Goal: Task Accomplishment & Management: Use online tool/utility

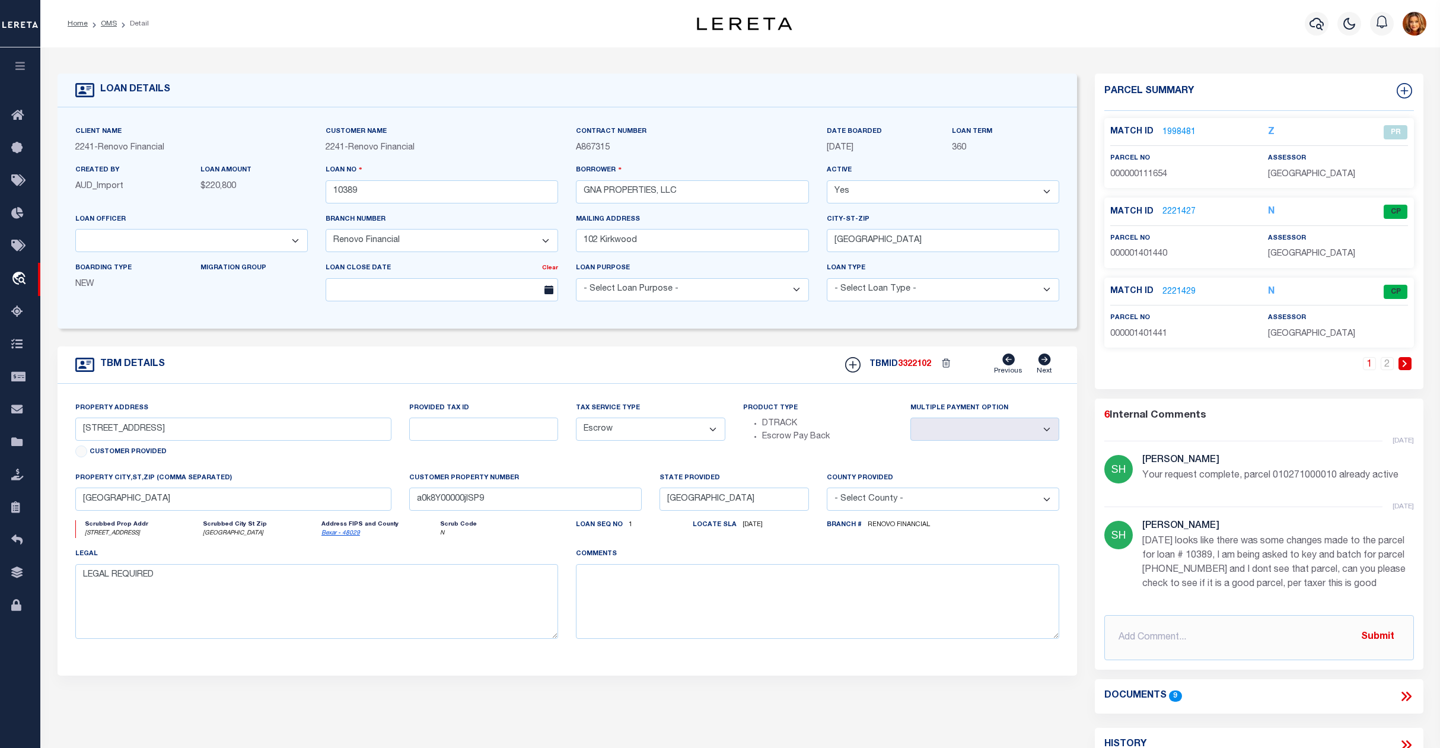
select select "200"
click at [104, 23] on link "OMS" at bounding box center [109, 23] width 16 height 7
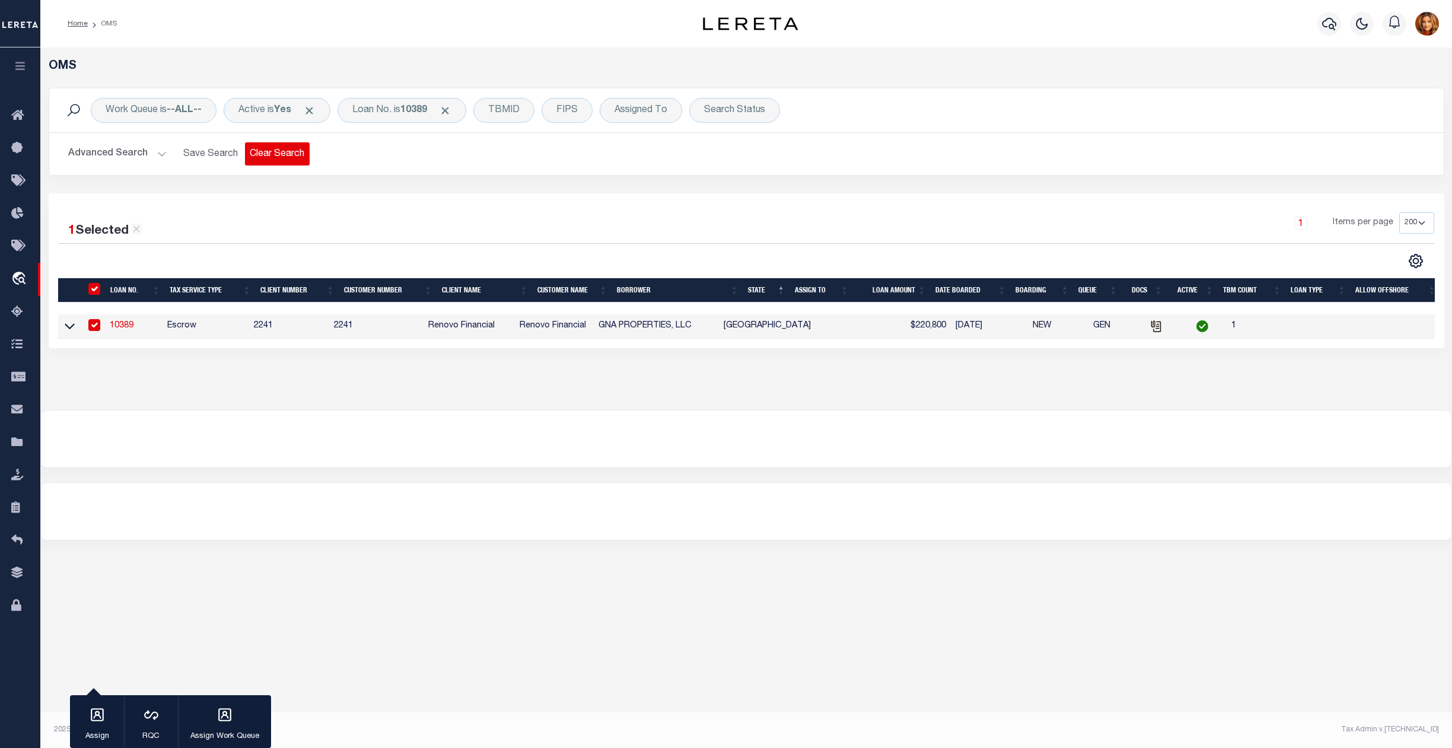
click at [266, 154] on button "Clear Search" at bounding box center [277, 153] width 65 height 23
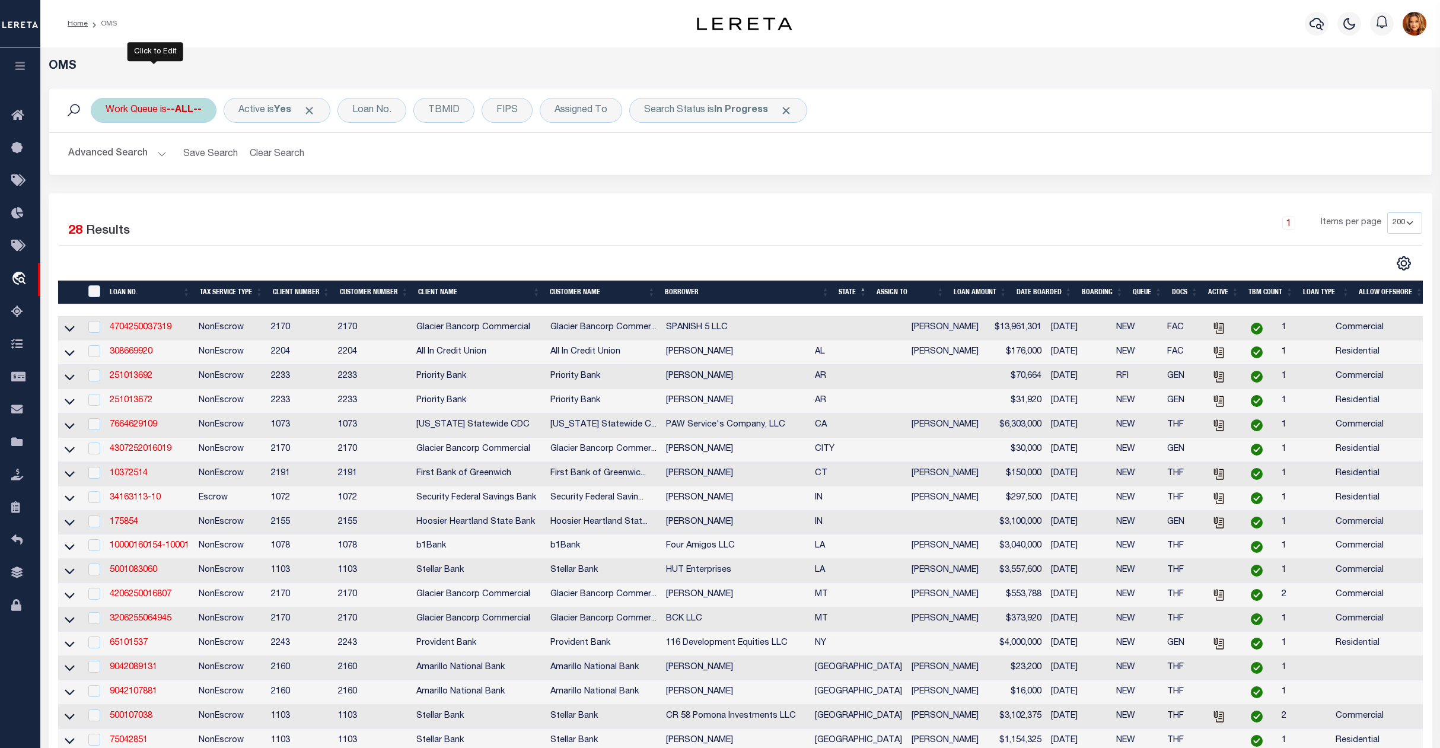
click at [159, 101] on div "Work Queue is --ALL--" at bounding box center [154, 110] width 126 height 25
click at [139, 172] on select "--ALL-- factRSystems General ThoughtFocus" at bounding box center [193, 168] width 174 height 23
select select "GEN"
click at [106, 158] on select "--ALL-- factRSystems General ThoughtFocus" at bounding box center [193, 168] width 174 height 23
click at [257, 199] on input "Apply" at bounding box center [263, 194] width 35 height 20
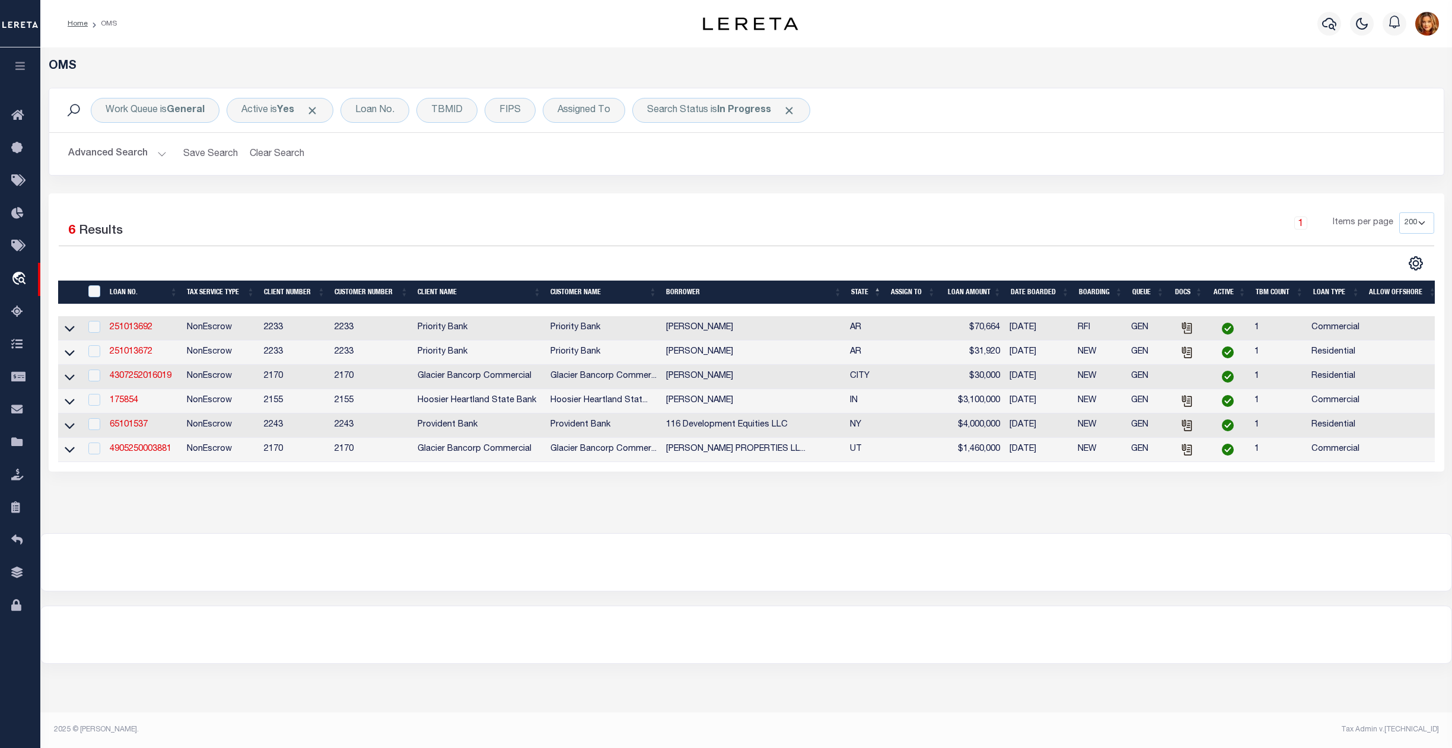
click at [91, 282] on th "" at bounding box center [93, 293] width 24 height 24
click at [91, 297] on input "" at bounding box center [94, 291] width 12 height 12
checkbox input "true"
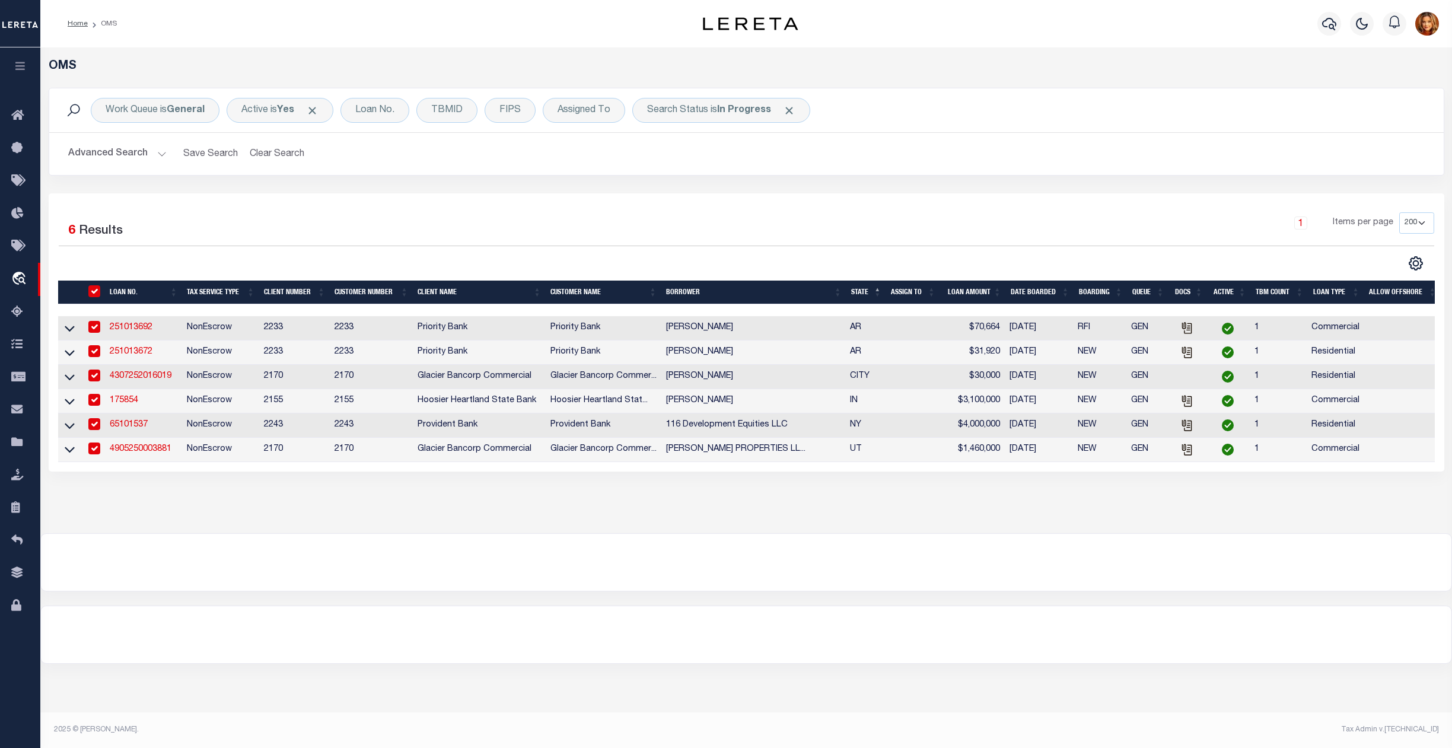
checkbox input "true"
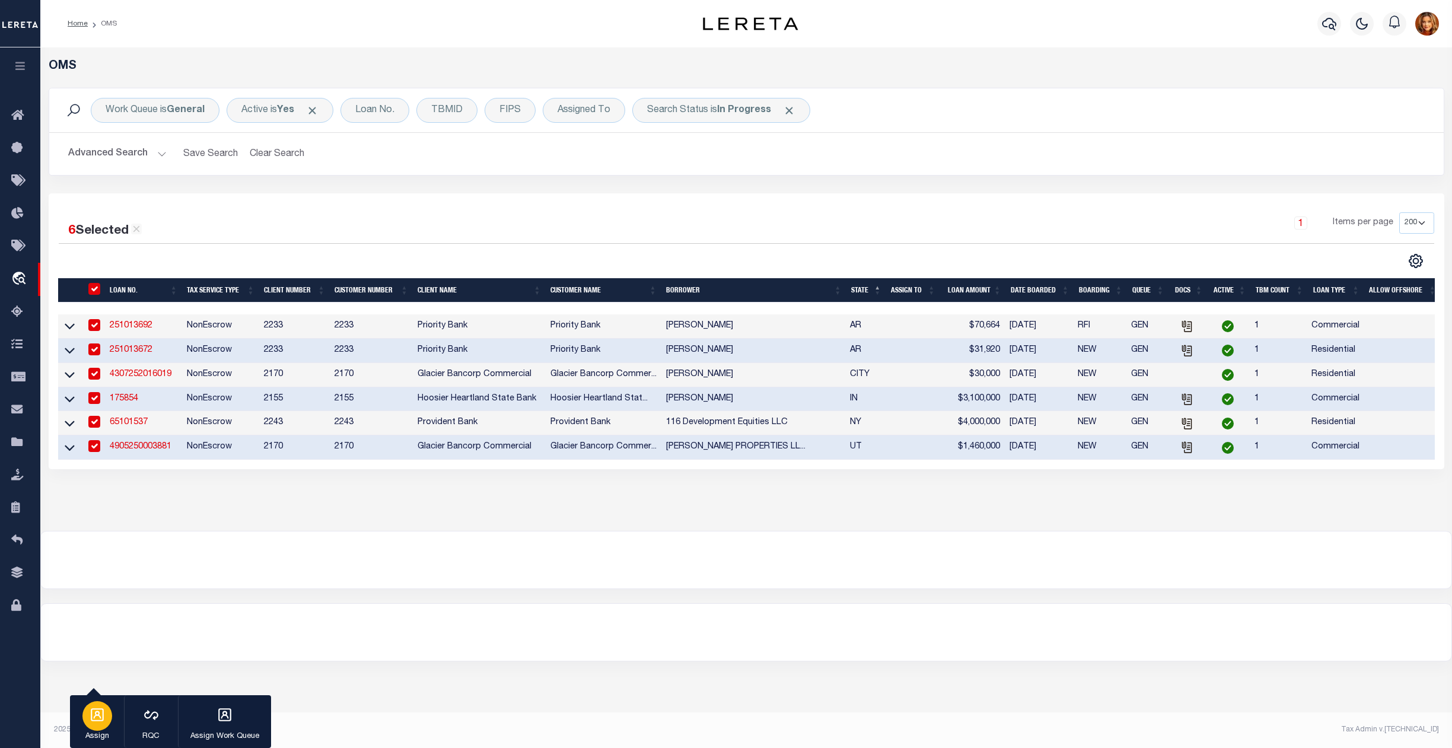
click at [98, 712] on icon "button" at bounding box center [97, 714] width 15 height 15
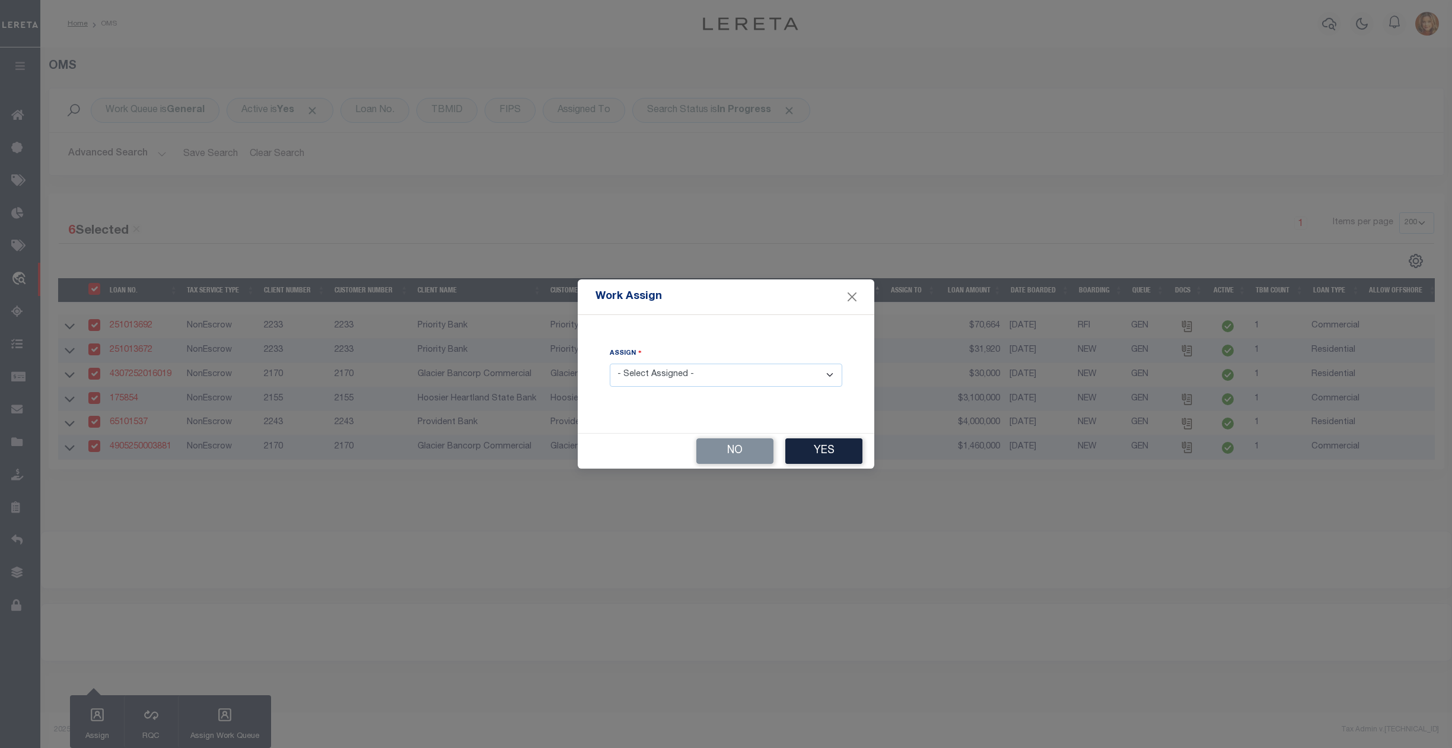
click at [668, 374] on select "- Select Assigned - --Unassigned-- [PERSON_NAME] [PERSON_NAME] [PERSON_NAME] [P…" at bounding box center [726, 375] width 232 height 23
select select "[PERSON_NAME]"
click at [610, 364] on select "- Select Assigned - --Unassigned-- [PERSON_NAME] [PERSON_NAME] [PERSON_NAME] [P…" at bounding box center [726, 375] width 232 height 23
click at [831, 455] on button "Yes" at bounding box center [823, 451] width 77 height 26
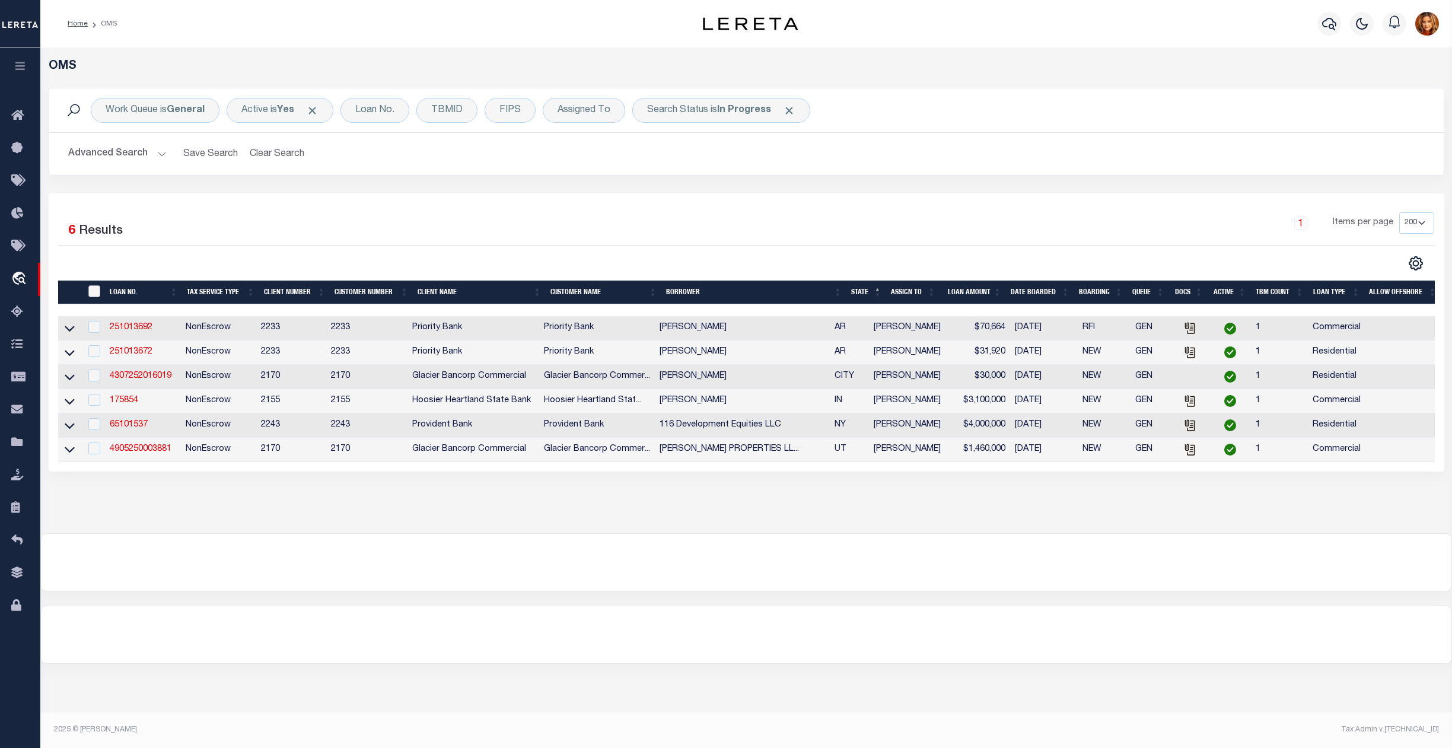
click at [96, 288] on input "" at bounding box center [94, 291] width 12 height 12
checkbox input "true"
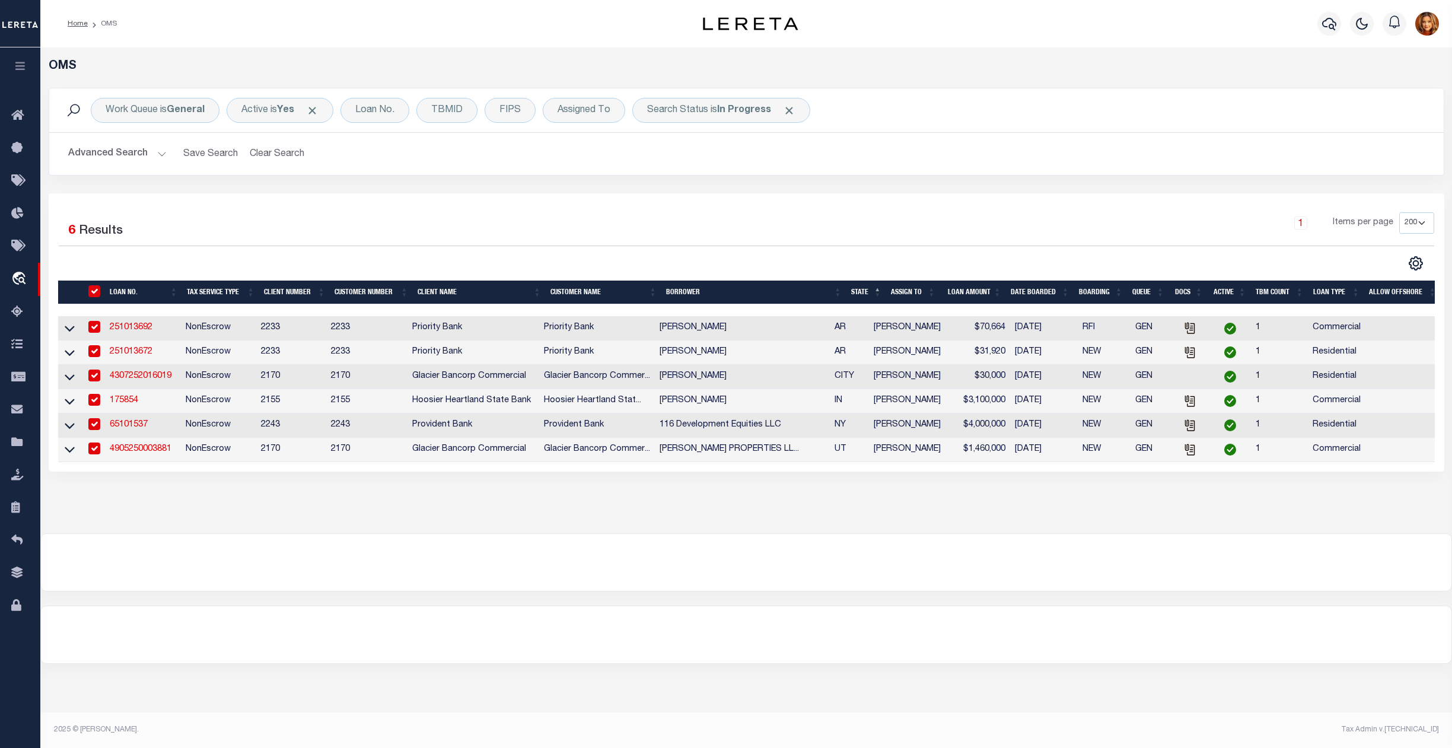
checkbox input "true"
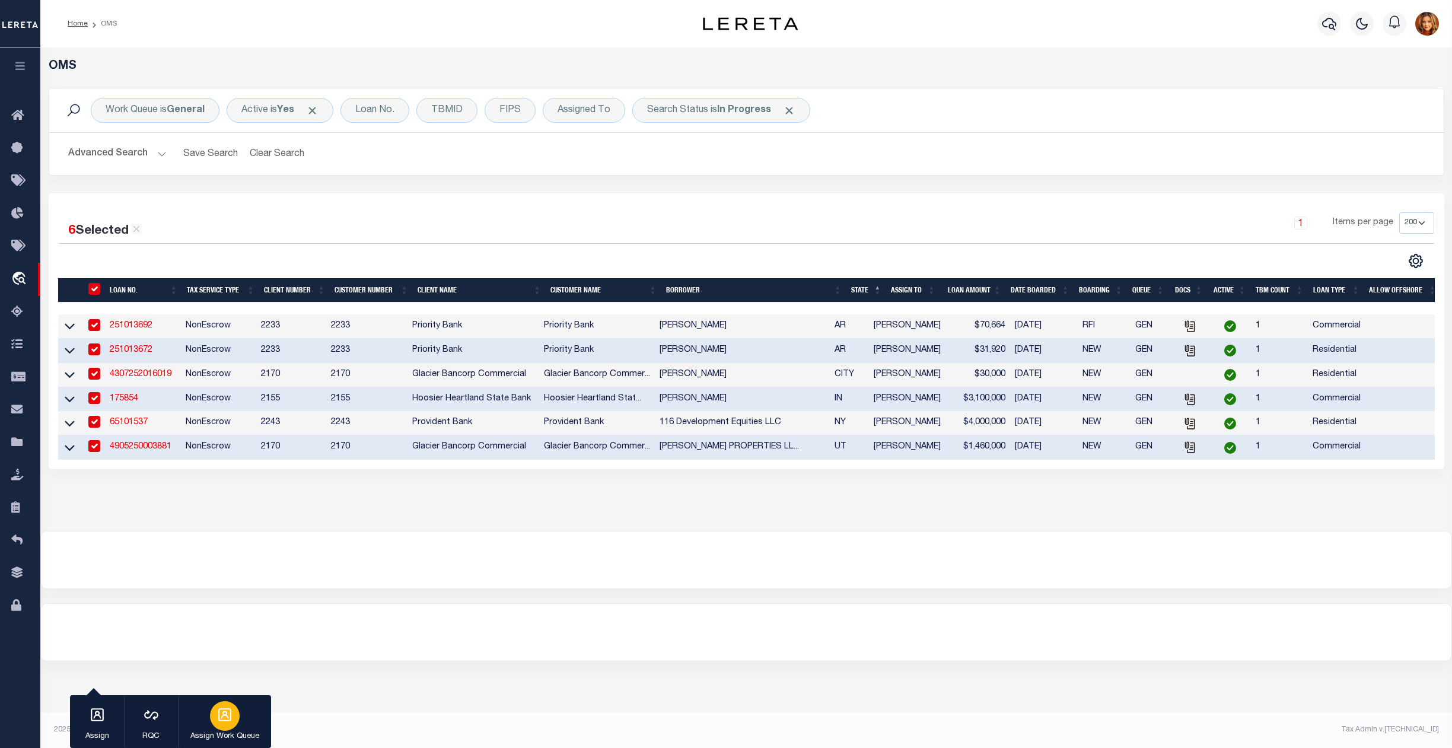
click at [228, 716] on icon "button" at bounding box center [224, 714] width 15 height 15
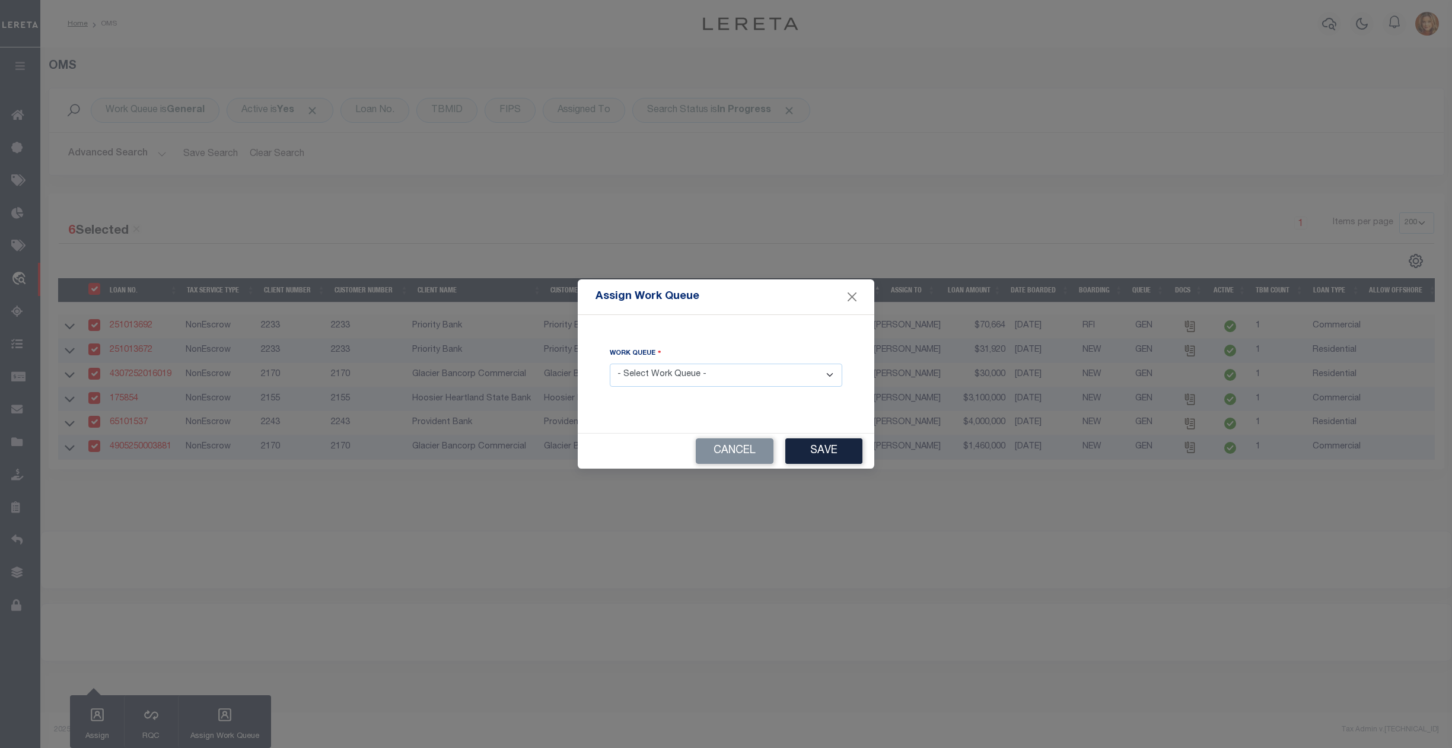
click at [706, 368] on select "- Select Work Queue - factRSystems General ThoughtFocus" at bounding box center [726, 375] width 232 height 23
select select "FAC"
click at [610, 364] on select "- Select Work Queue - factRSystems General ThoughtFocus" at bounding box center [726, 375] width 232 height 23
click at [826, 451] on button "Save" at bounding box center [823, 451] width 77 height 26
